Goal: Task Accomplishment & Management: Use online tool/utility

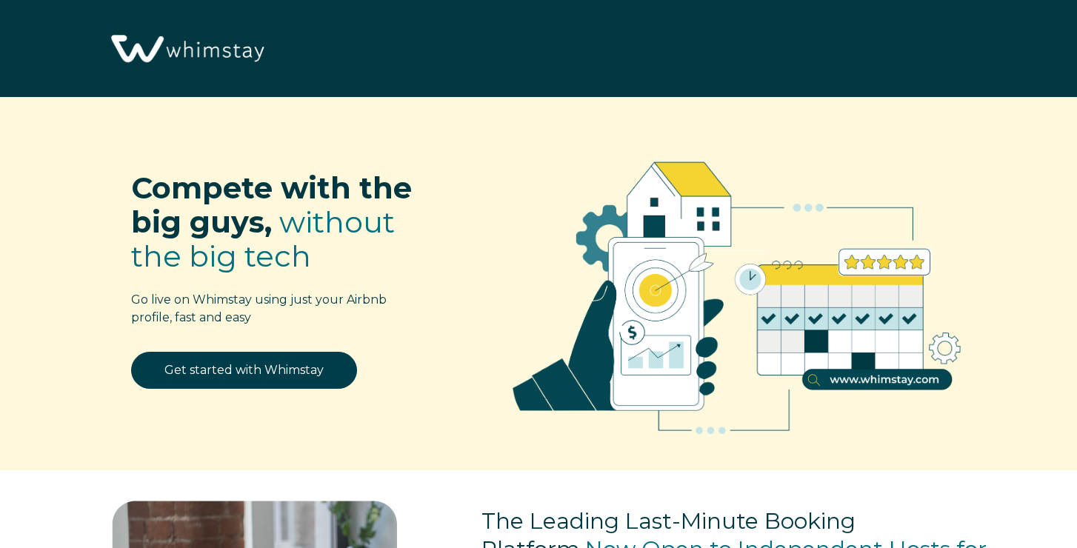
select select "US"
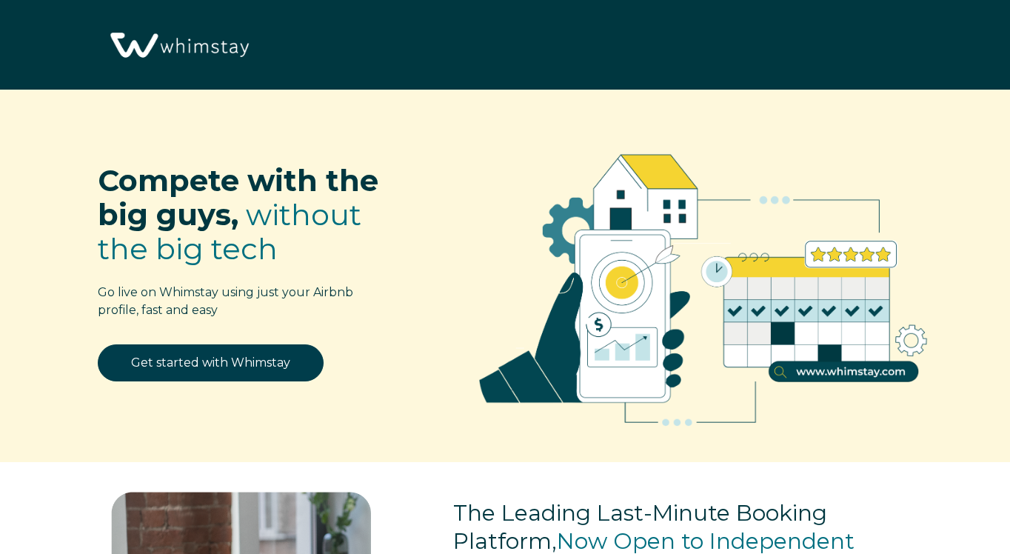
select select "US"
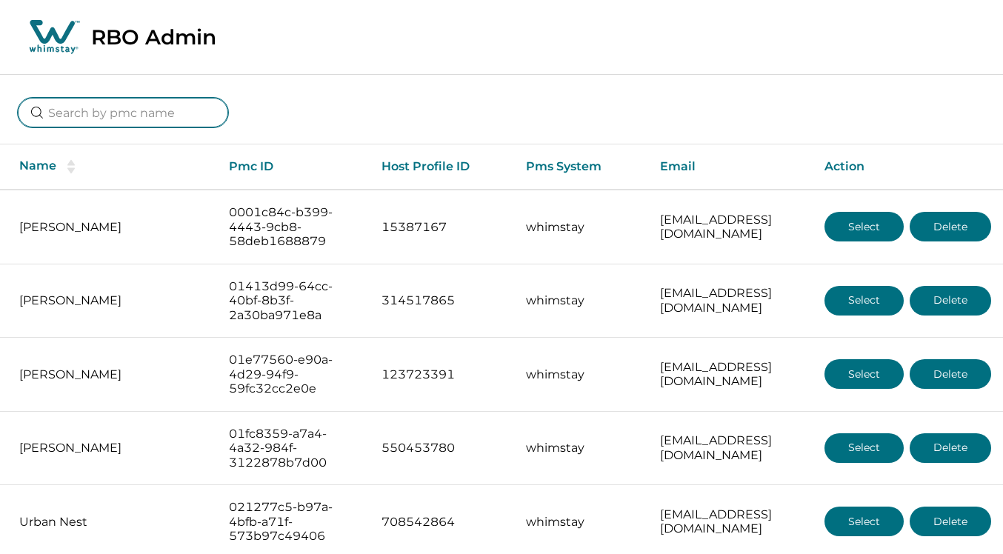
click at [112, 116] on input at bounding box center [123, 113] width 210 height 30
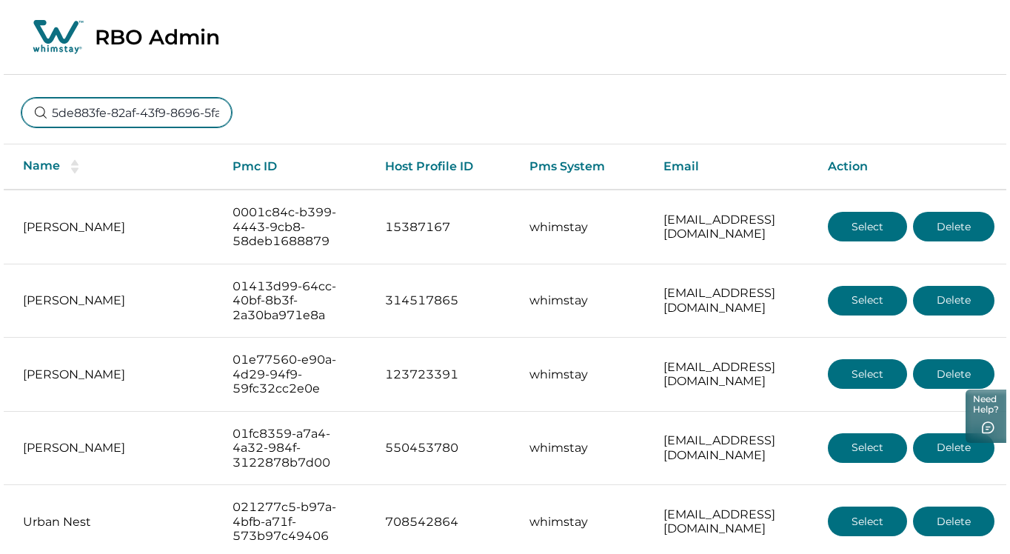
scroll to position [0, 106]
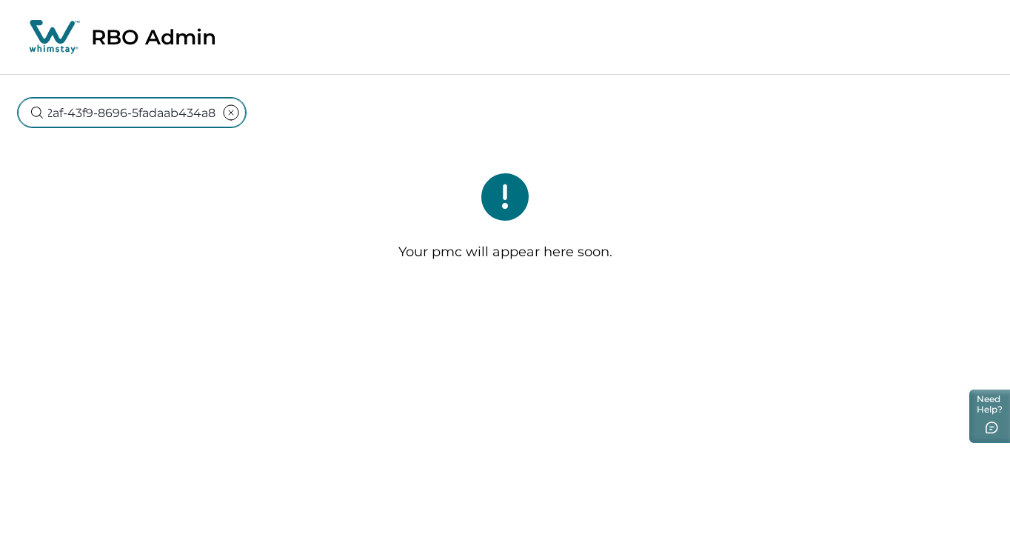
type input "5de883fe-82af-43f9-8696-5fadaab434a8"
click at [130, 125] on input "5de883fe-82af-43f9-8696-5fadaab434a8" at bounding box center [132, 113] width 228 height 30
click at [130, 124] on input "5de883fe-82af-43f9-8696-5fadaab434a8" at bounding box center [132, 113] width 228 height 30
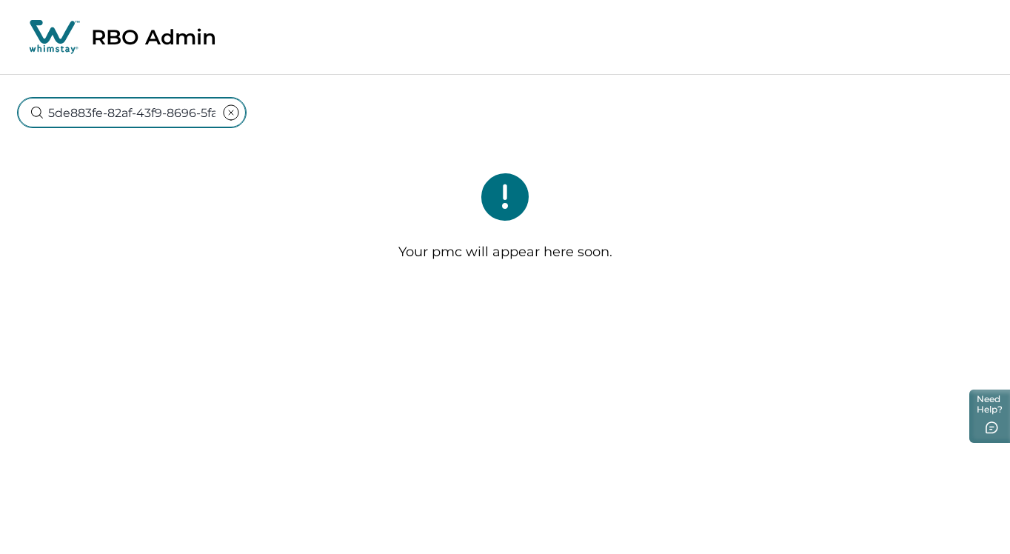
click at [130, 113] on input "5de883fe-82af-43f9-8696-5fadaab434a8" at bounding box center [132, 113] width 228 height 30
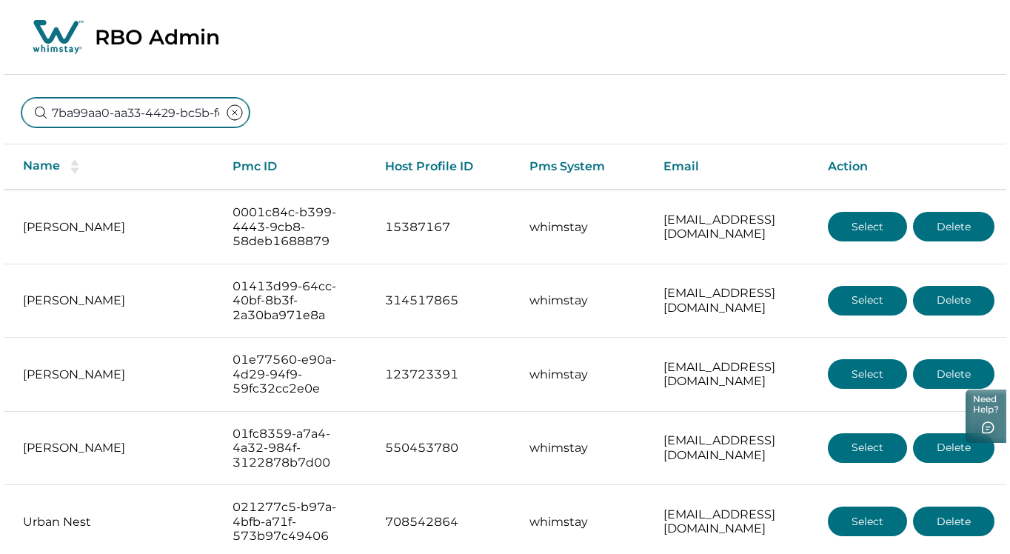
scroll to position [0, 112]
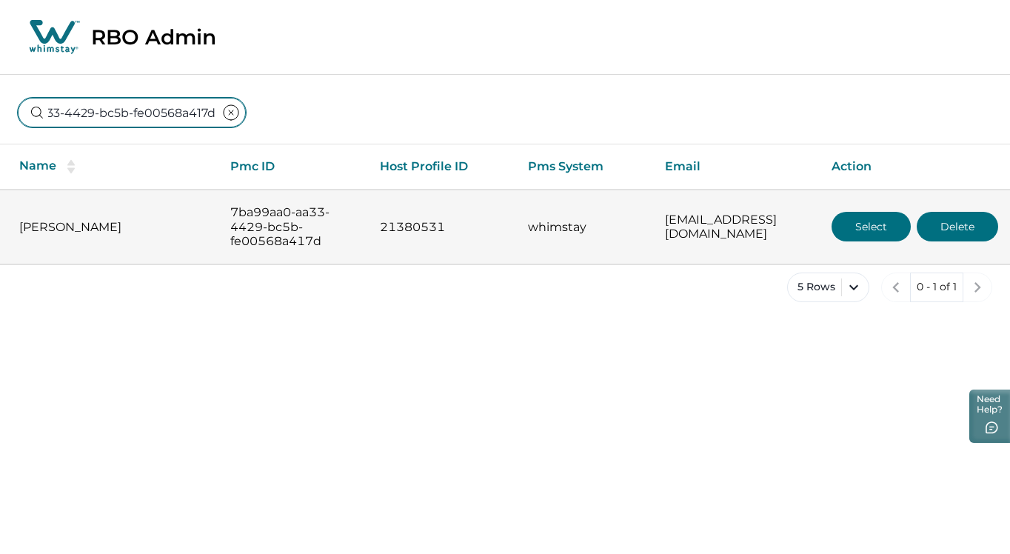
type input "7ba99aa0-aa33-4429-bc5b-fe00568a417d"
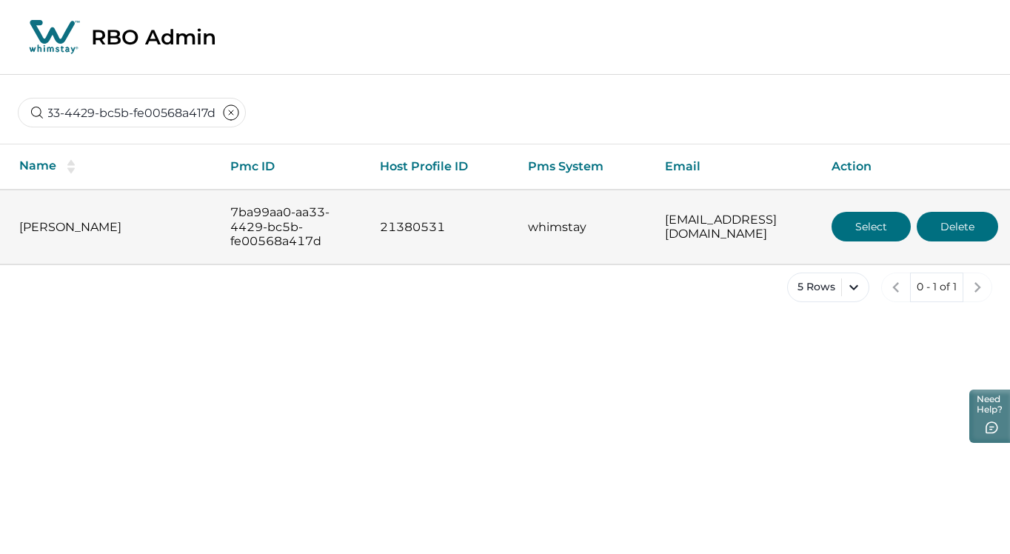
scroll to position [0, 0]
click at [856, 215] on button "Select" at bounding box center [871, 227] width 79 height 30
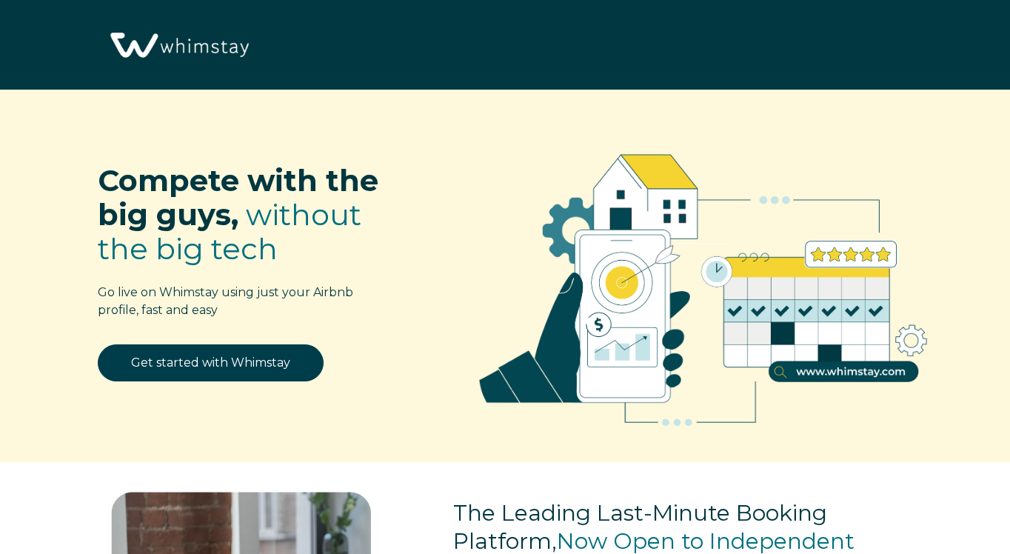
select select "US"
